Goal: Task Accomplishment & Management: Complete application form

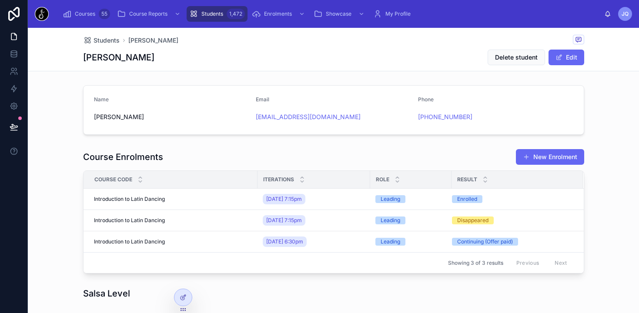
click at [89, 14] on span "Courses" at bounding box center [85, 13] width 20 height 7
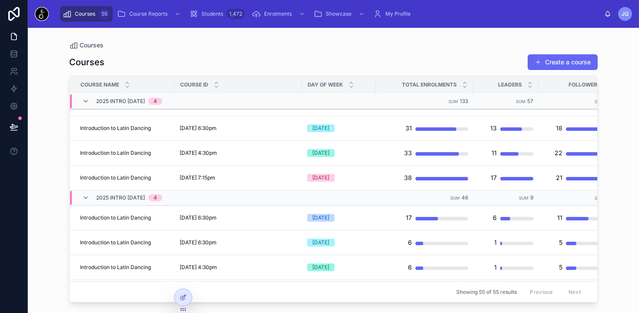
scroll to position [286, 0]
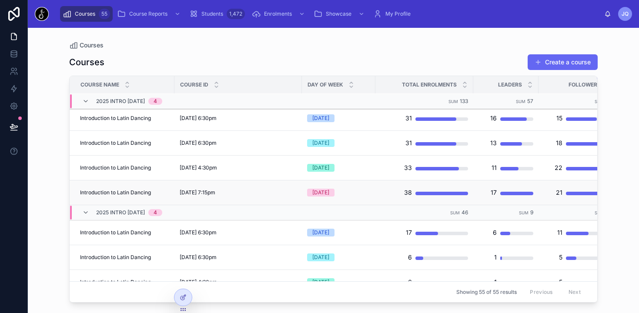
click at [213, 190] on span "[DATE] 7:15pm" at bounding box center [198, 192] width 36 height 7
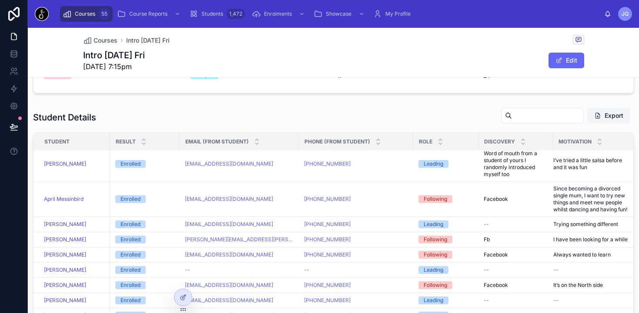
scroll to position [88, 0]
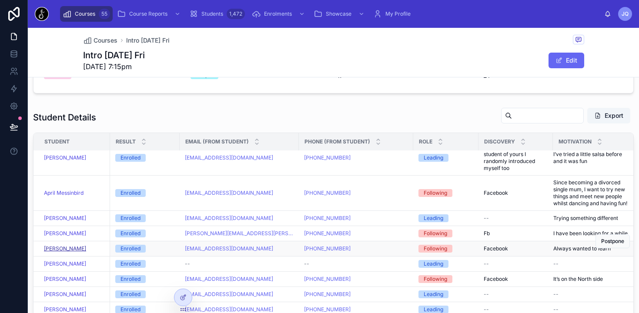
click at [72, 250] on span "[PERSON_NAME]" at bounding box center [65, 248] width 42 height 7
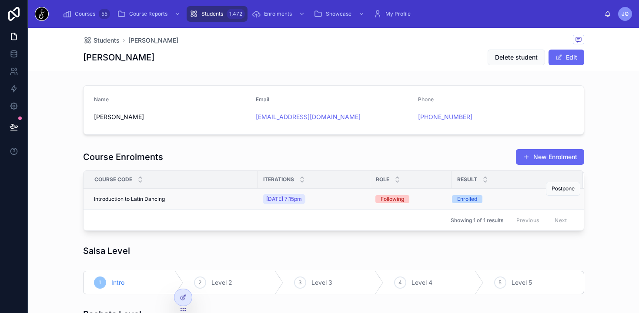
click at [121, 197] on span "Introduction to Latin Dancing" at bounding box center [129, 199] width 71 height 7
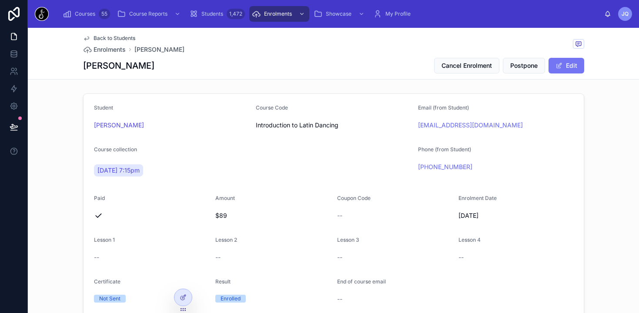
click at [568, 61] on button "Edit" at bounding box center [567, 66] width 36 height 16
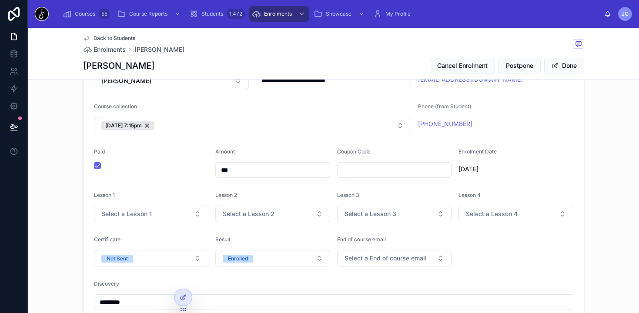
scroll to position [50, 0]
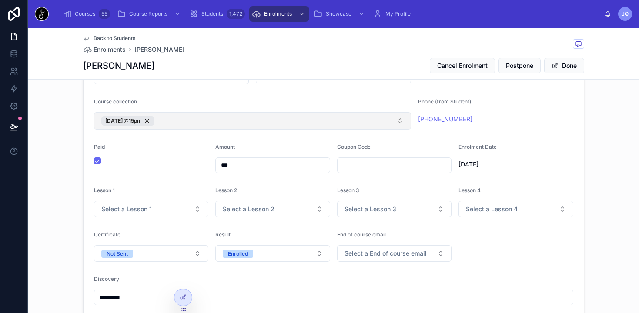
click at [405, 123] on button "[DATE] 7:15pm" at bounding box center [252, 120] width 317 height 17
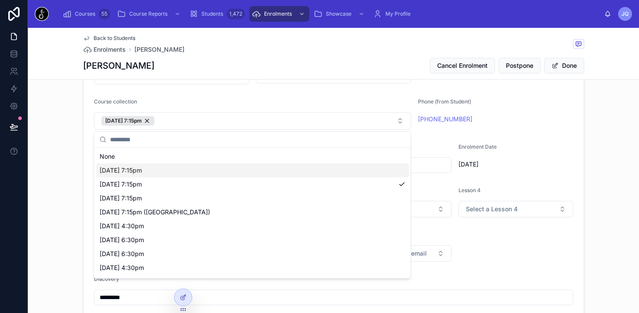
click at [206, 171] on div "[DATE] 7:15pm" at bounding box center [252, 171] width 313 height 14
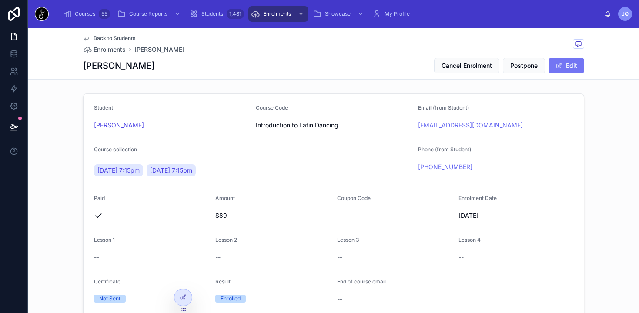
click at [568, 67] on button "Edit" at bounding box center [567, 66] width 36 height 16
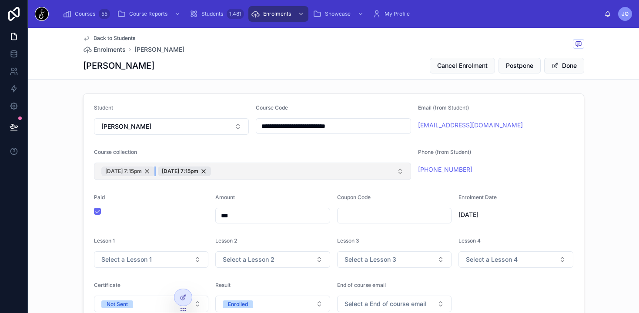
click at [154, 171] on div "[DATE] 7:15pm" at bounding box center [127, 172] width 53 height 10
click at [568, 67] on button "Done" at bounding box center [564, 66] width 40 height 16
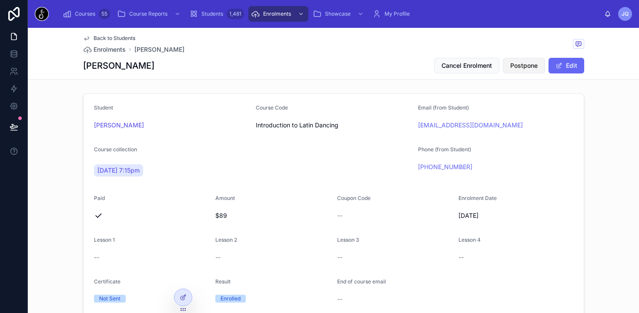
click at [527, 67] on span "Postpone" at bounding box center [523, 65] width 27 height 9
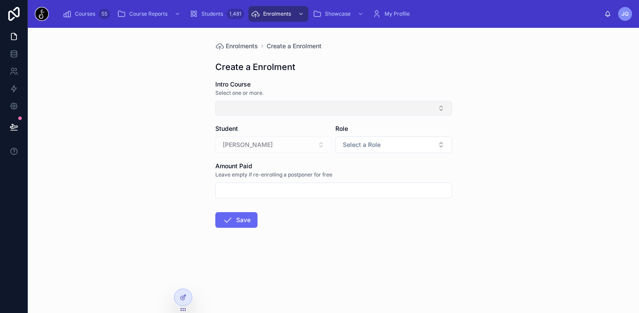
click at [367, 104] on button "Select Button" at bounding box center [333, 108] width 237 height 15
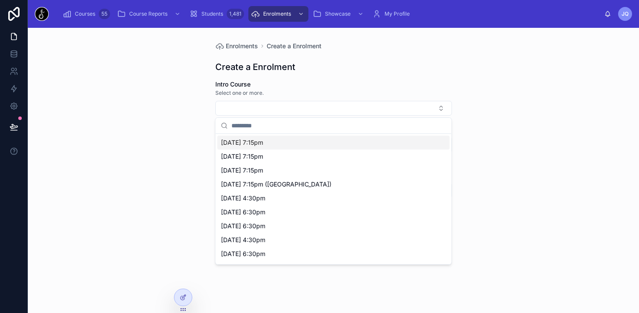
click at [263, 144] on span "[DATE] 7:15pm" at bounding box center [242, 142] width 42 height 9
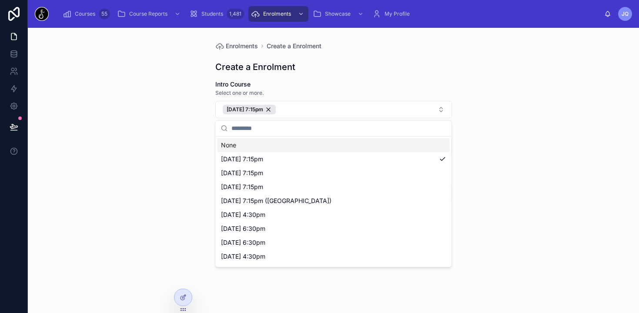
click at [527, 101] on div "Enrolments Create a Enrolment Create a Enrolment Intro Course Select one or mor…" at bounding box center [333, 170] width 611 height 285
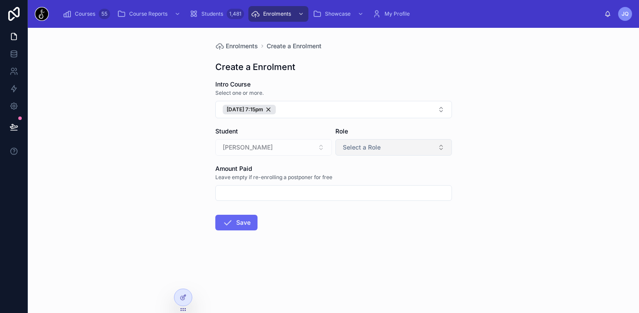
click at [362, 149] on span "Select a Role" at bounding box center [362, 147] width 38 height 9
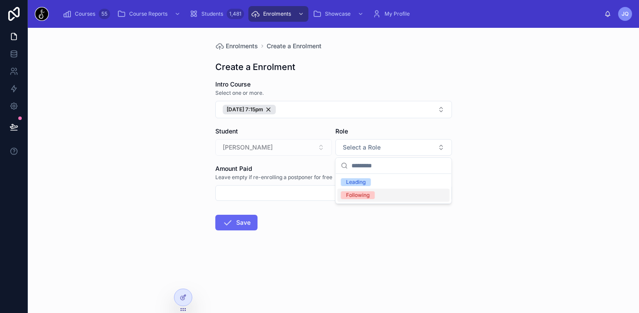
click at [351, 197] on div "Following" at bounding box center [358, 195] width 24 height 8
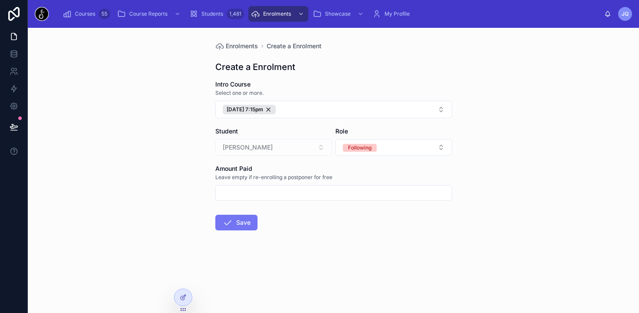
click at [241, 224] on button "Save" at bounding box center [236, 223] width 42 height 16
